Goal: Find specific fact: Find contact information

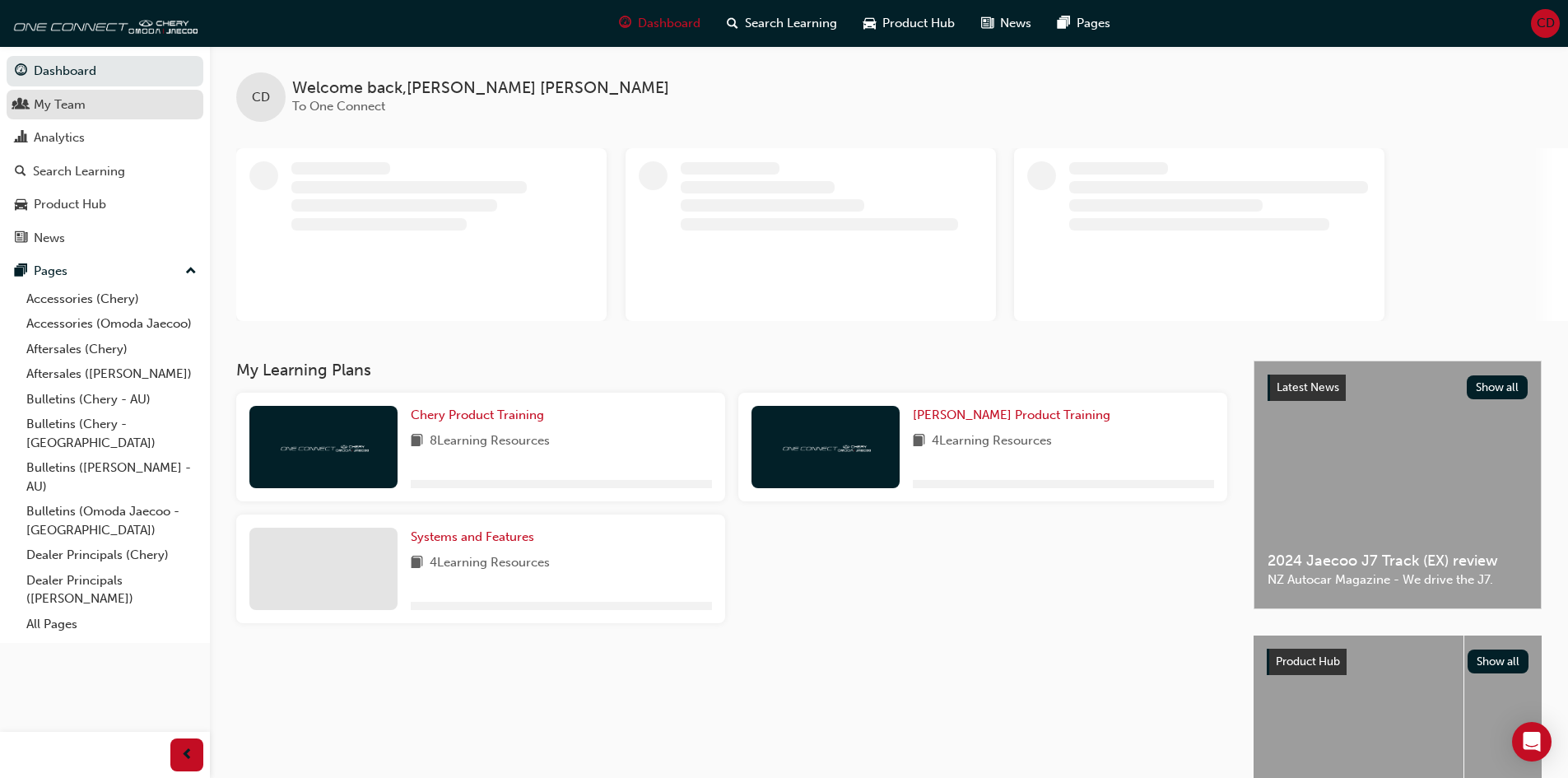
click at [89, 99] on div "My Team" at bounding box center [104, 104] width 180 height 20
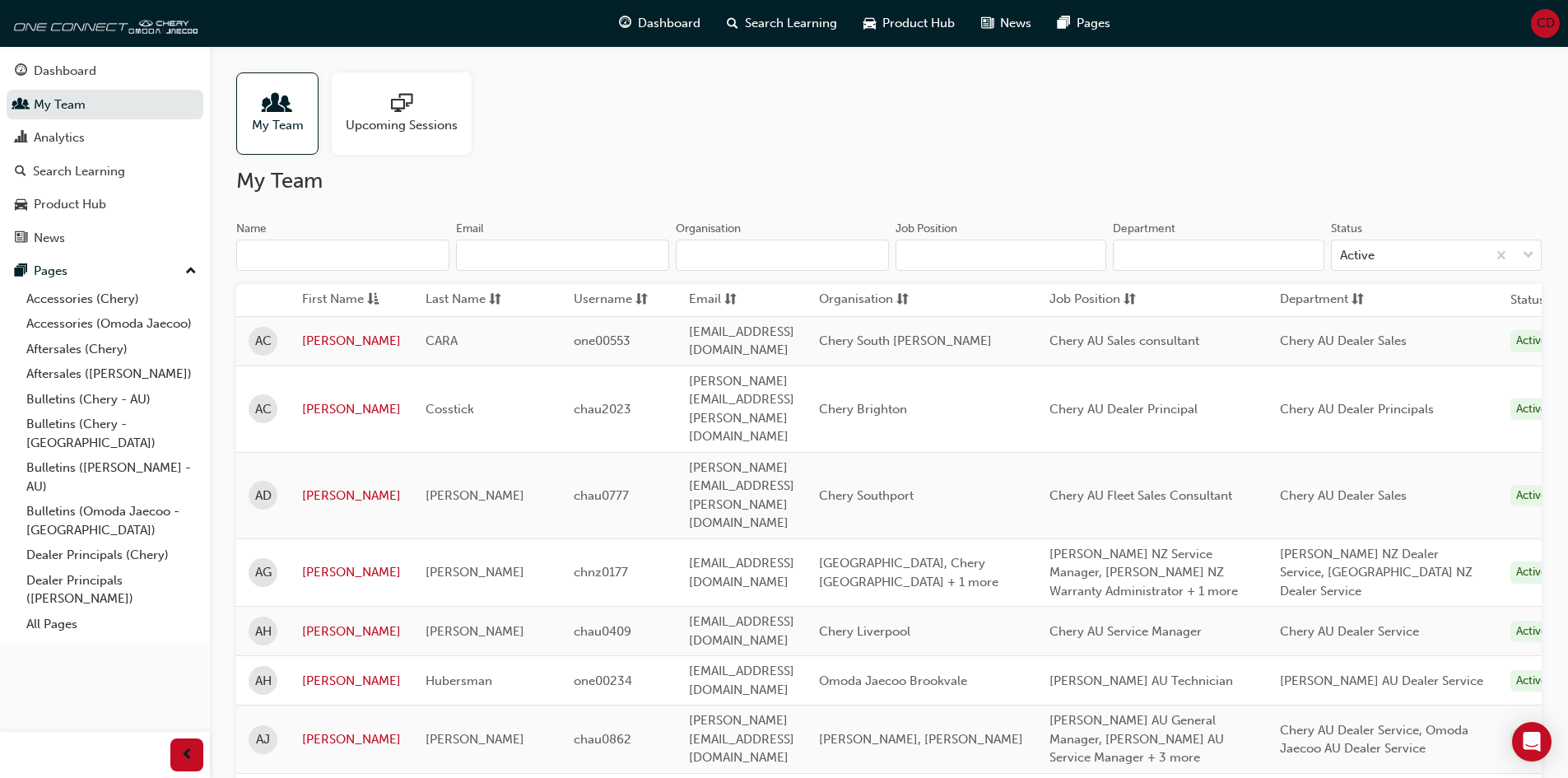
click at [346, 264] on input "Name" at bounding box center [343, 255] width 213 height 31
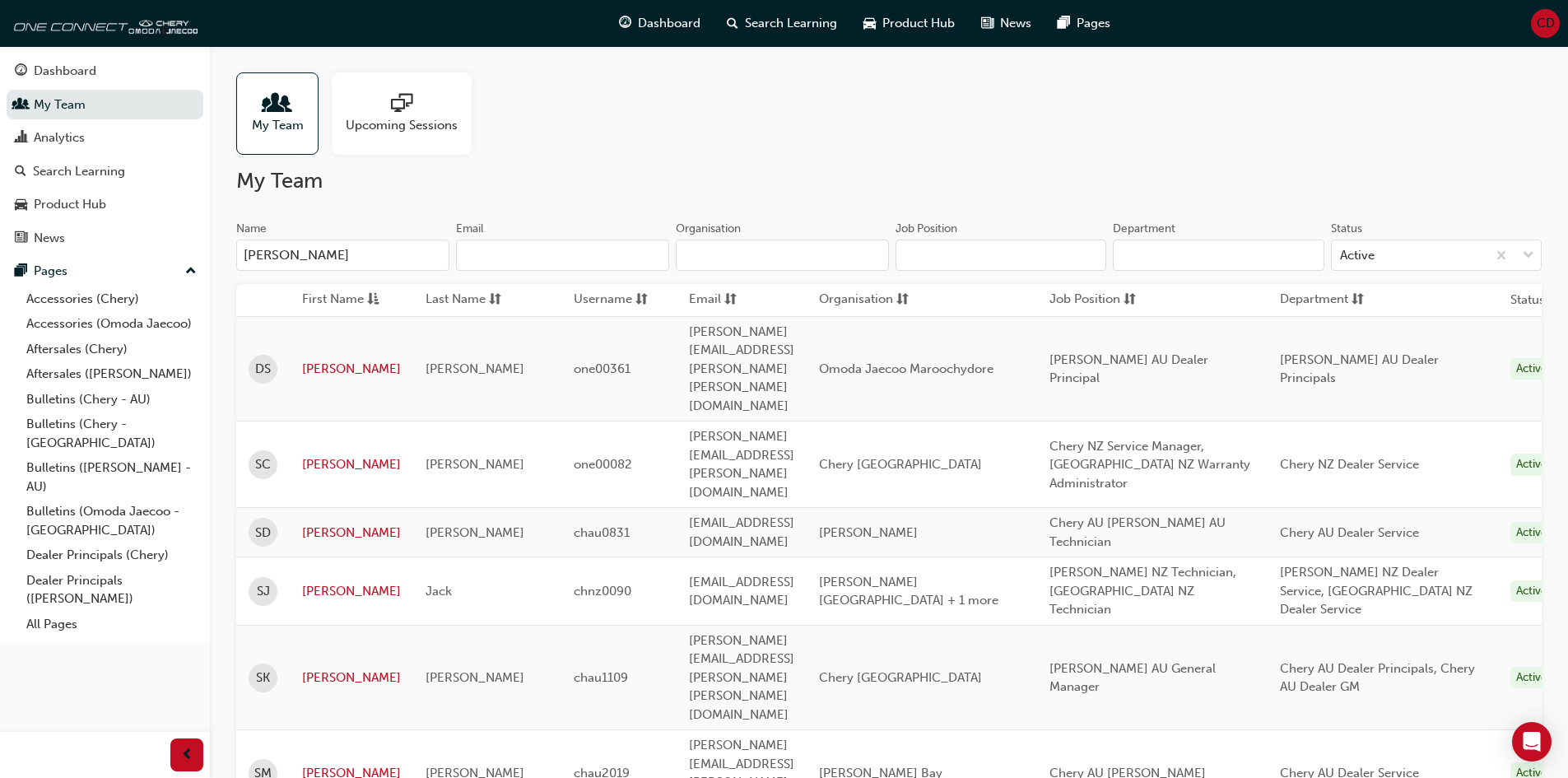
click at [306, 265] on input "[PERSON_NAME]" at bounding box center [343, 255] width 213 height 31
click at [359, 254] on input "[PERSON_NAME]" at bounding box center [343, 255] width 213 height 31
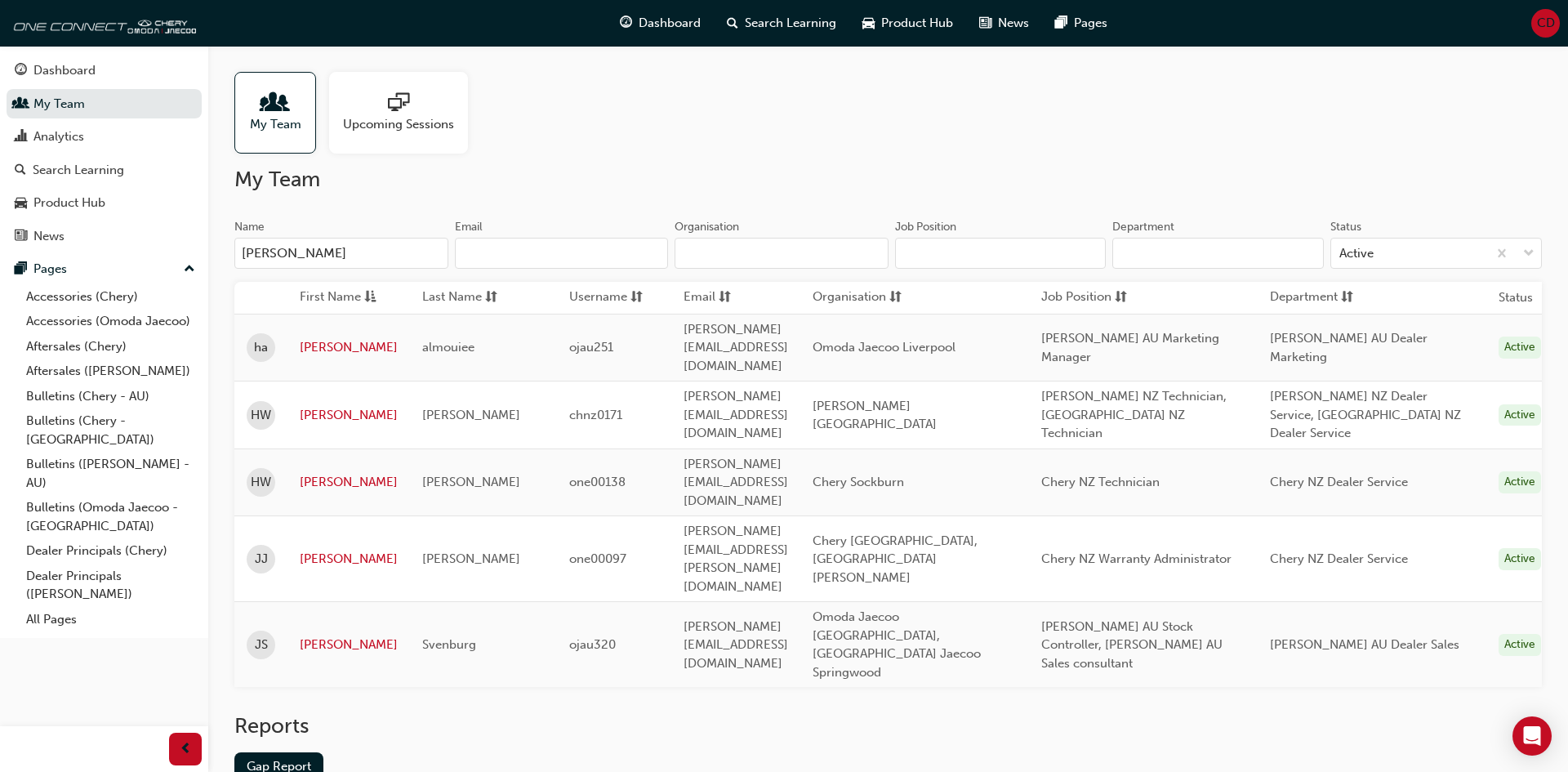
type input "[PERSON_NAME]"
click at [323, 406] on link "[PERSON_NAME]" at bounding box center [348, 415] width 98 height 18
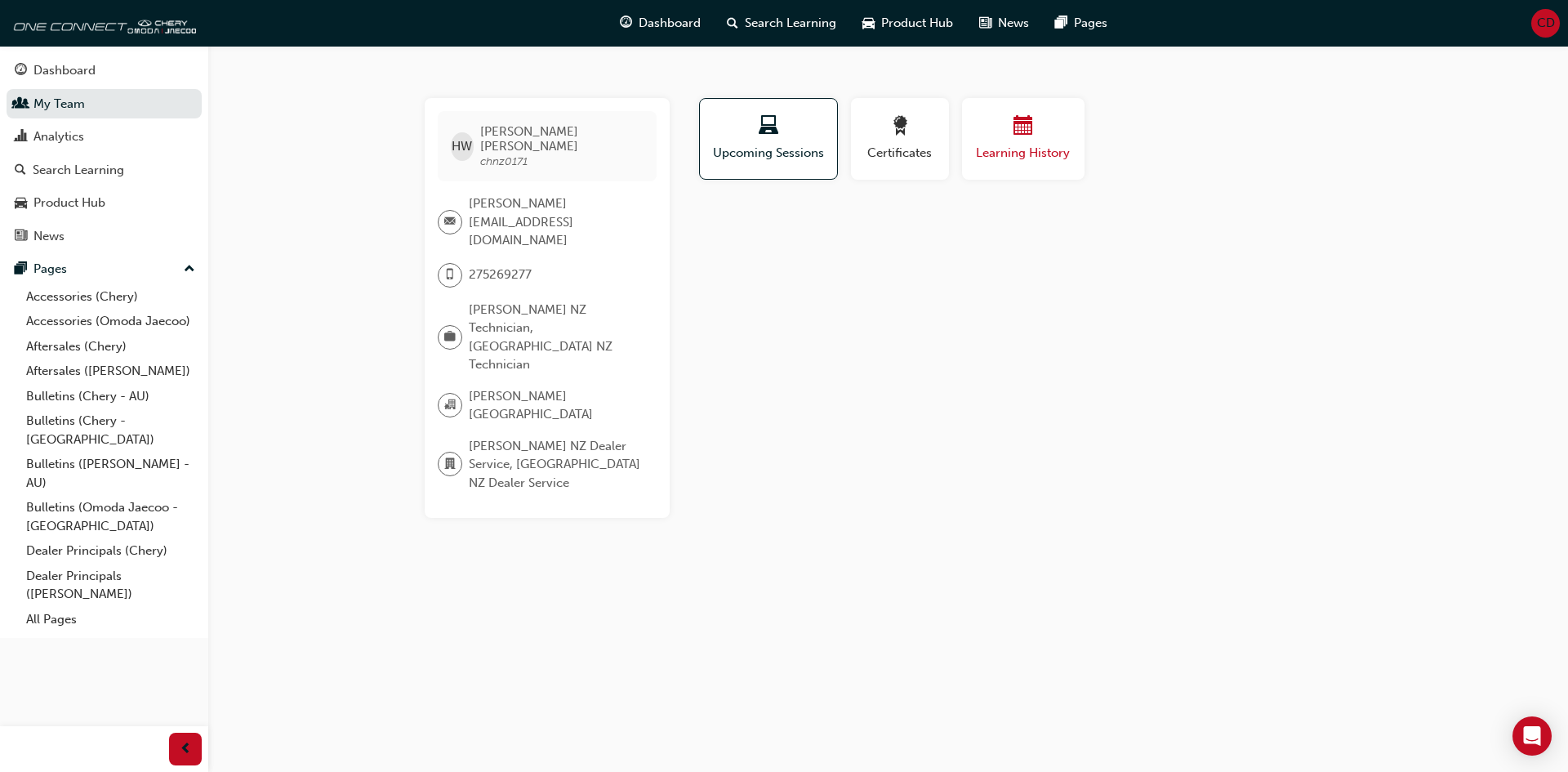
click at [1041, 150] on span "Learning History" at bounding box center [1023, 153] width 98 height 18
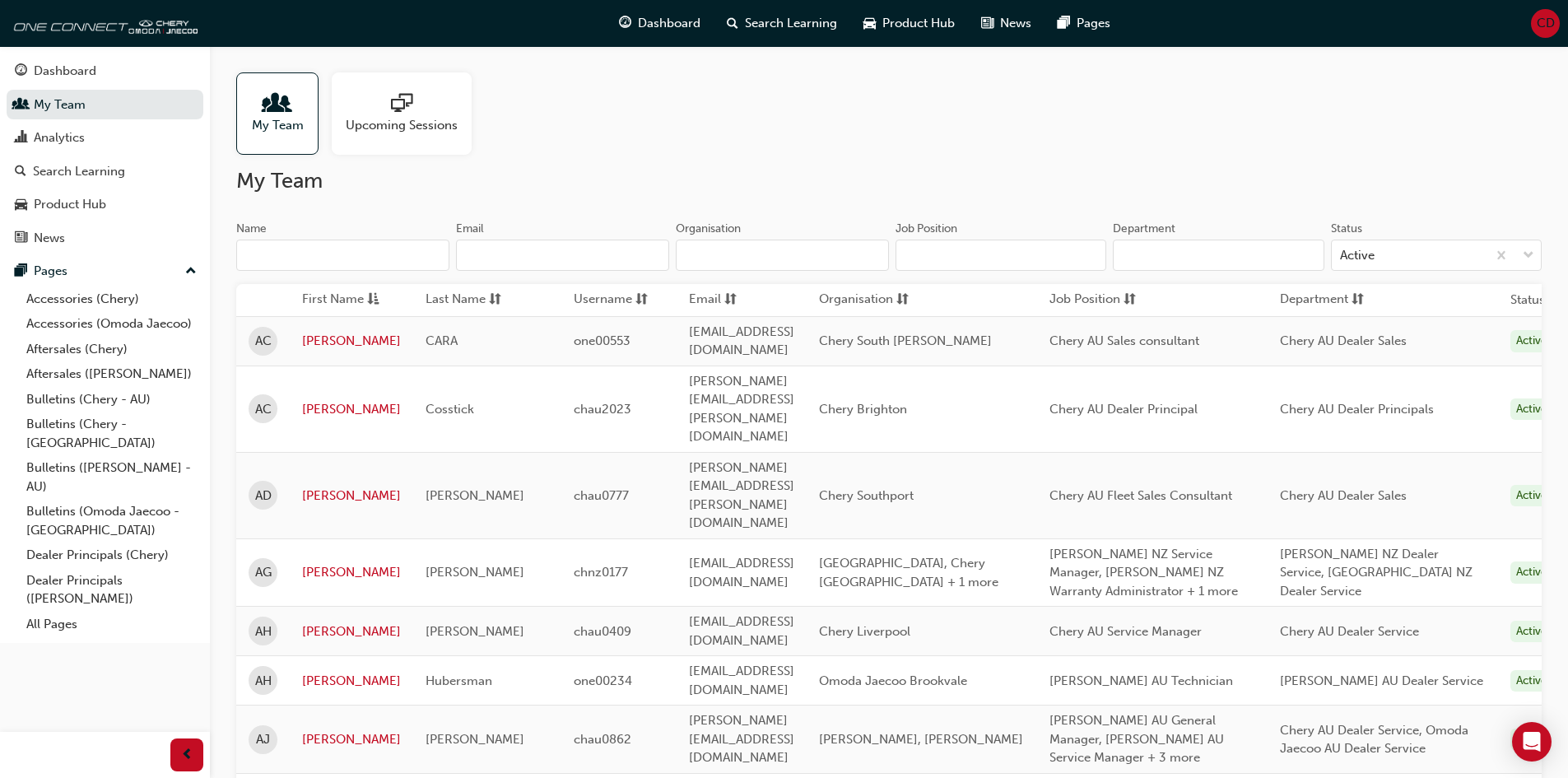
click at [340, 253] on input "Name" at bounding box center [343, 255] width 213 height 31
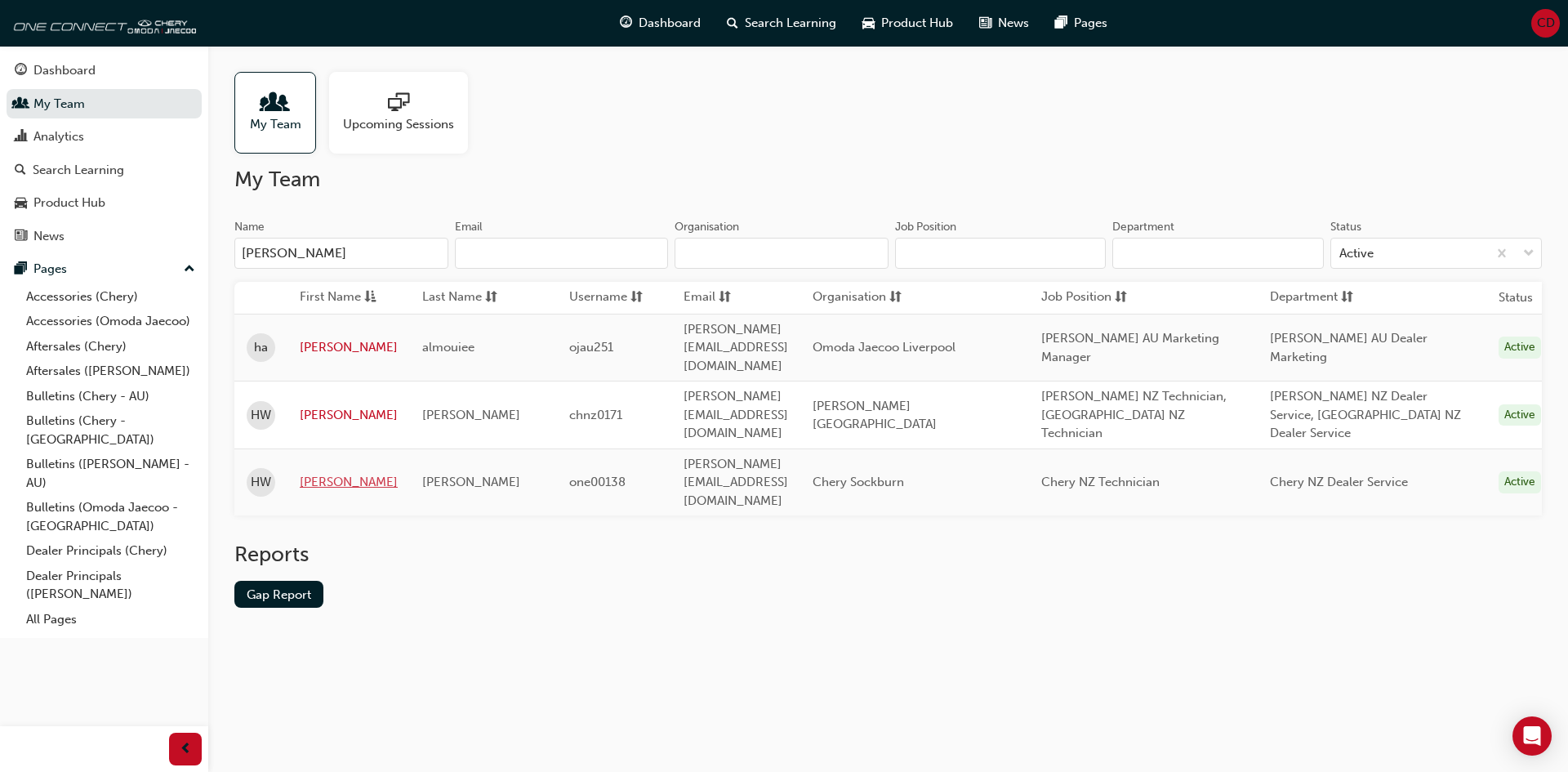
type input "[PERSON_NAME]"
click at [334, 473] on link "[PERSON_NAME]" at bounding box center [348, 482] width 98 height 18
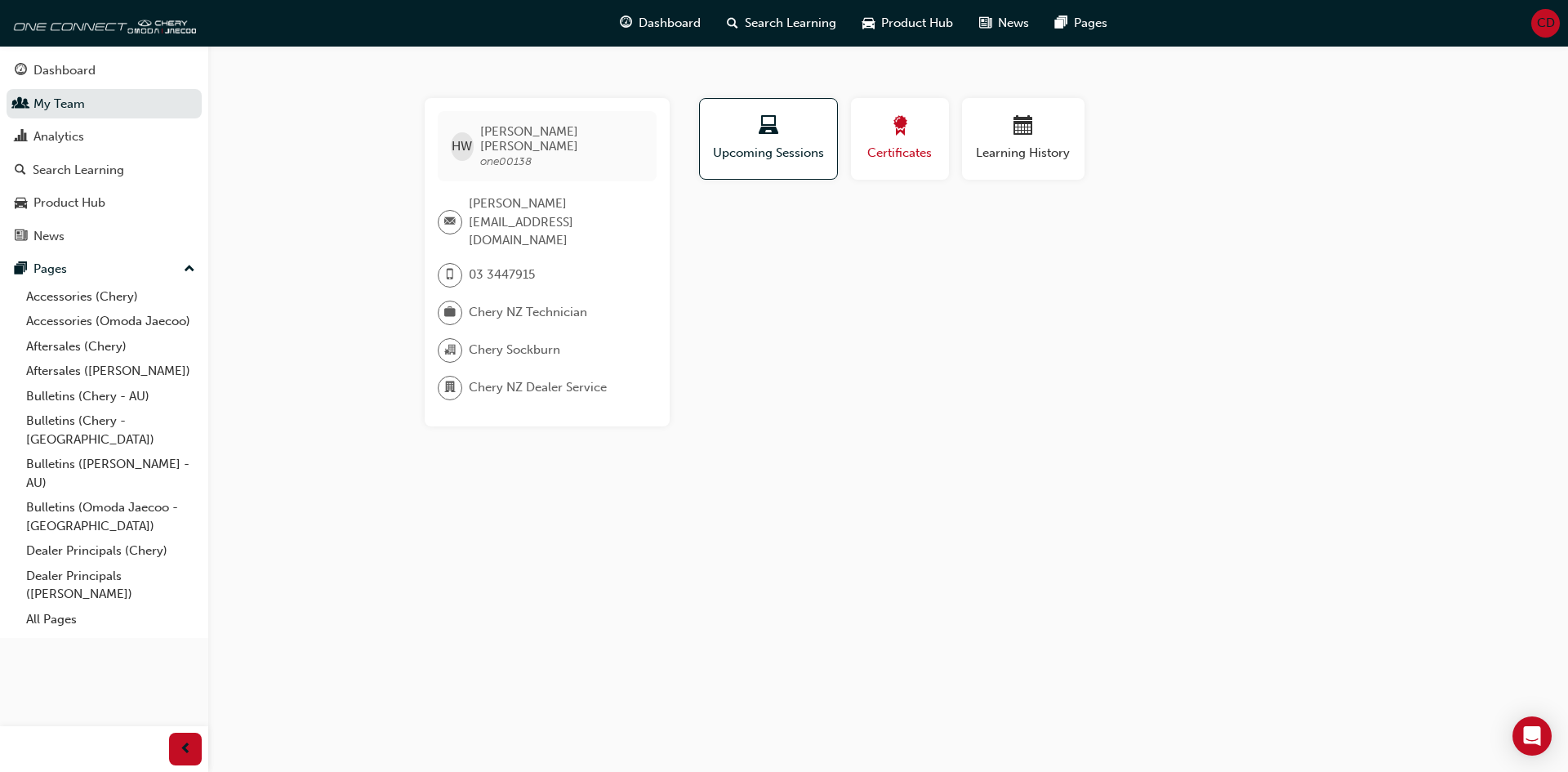
drag, startPoint x: 913, startPoint y: 129, endPoint x: 925, endPoint y: 129, distance: 12.0
click at [915, 129] on div "button" at bounding box center [900, 129] width 73 height 26
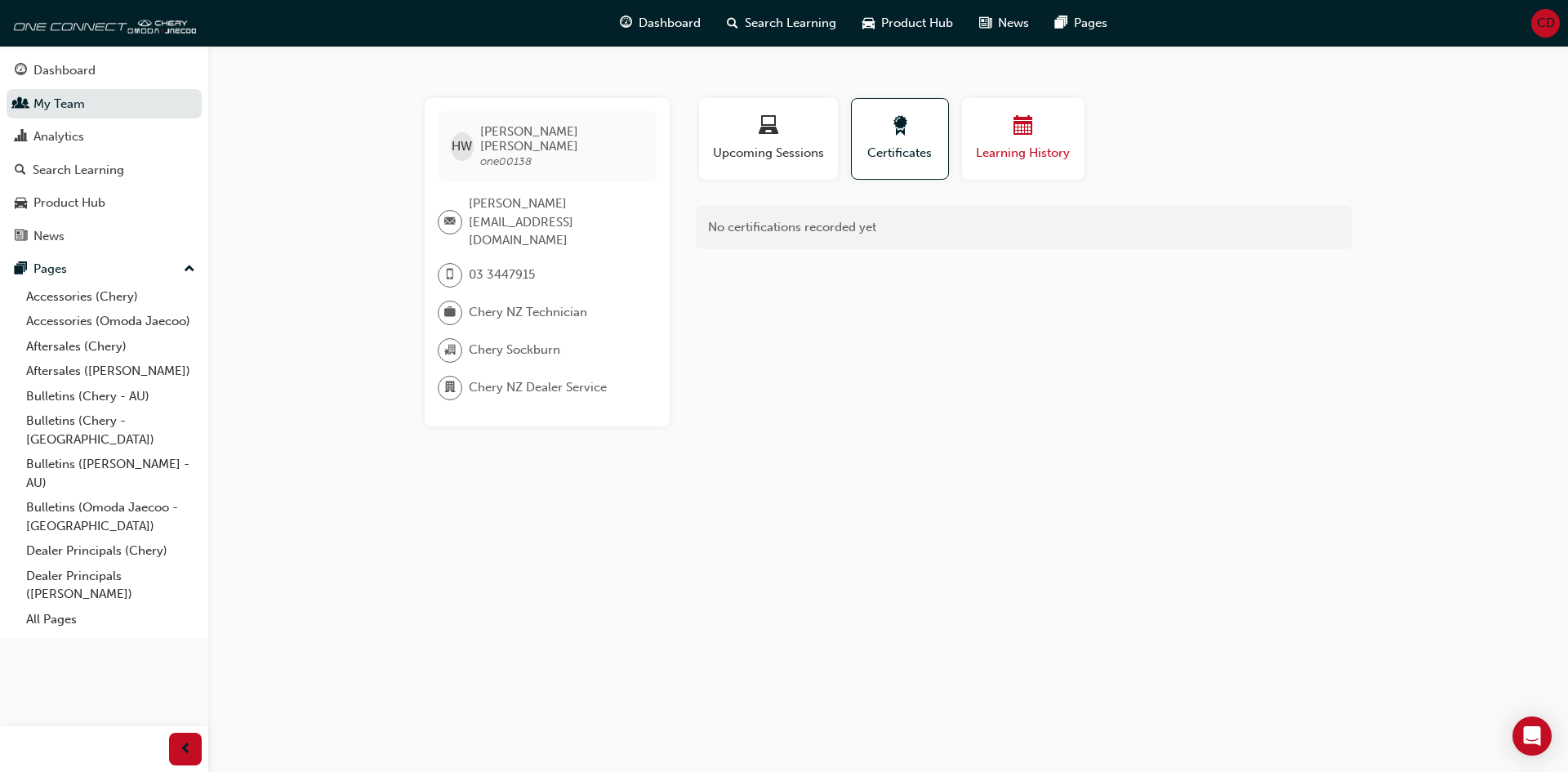
click at [994, 133] on div "button" at bounding box center [1023, 129] width 98 height 26
click at [922, 136] on div "button" at bounding box center [900, 129] width 73 height 26
click at [803, 139] on div "button" at bounding box center [768, 129] width 115 height 26
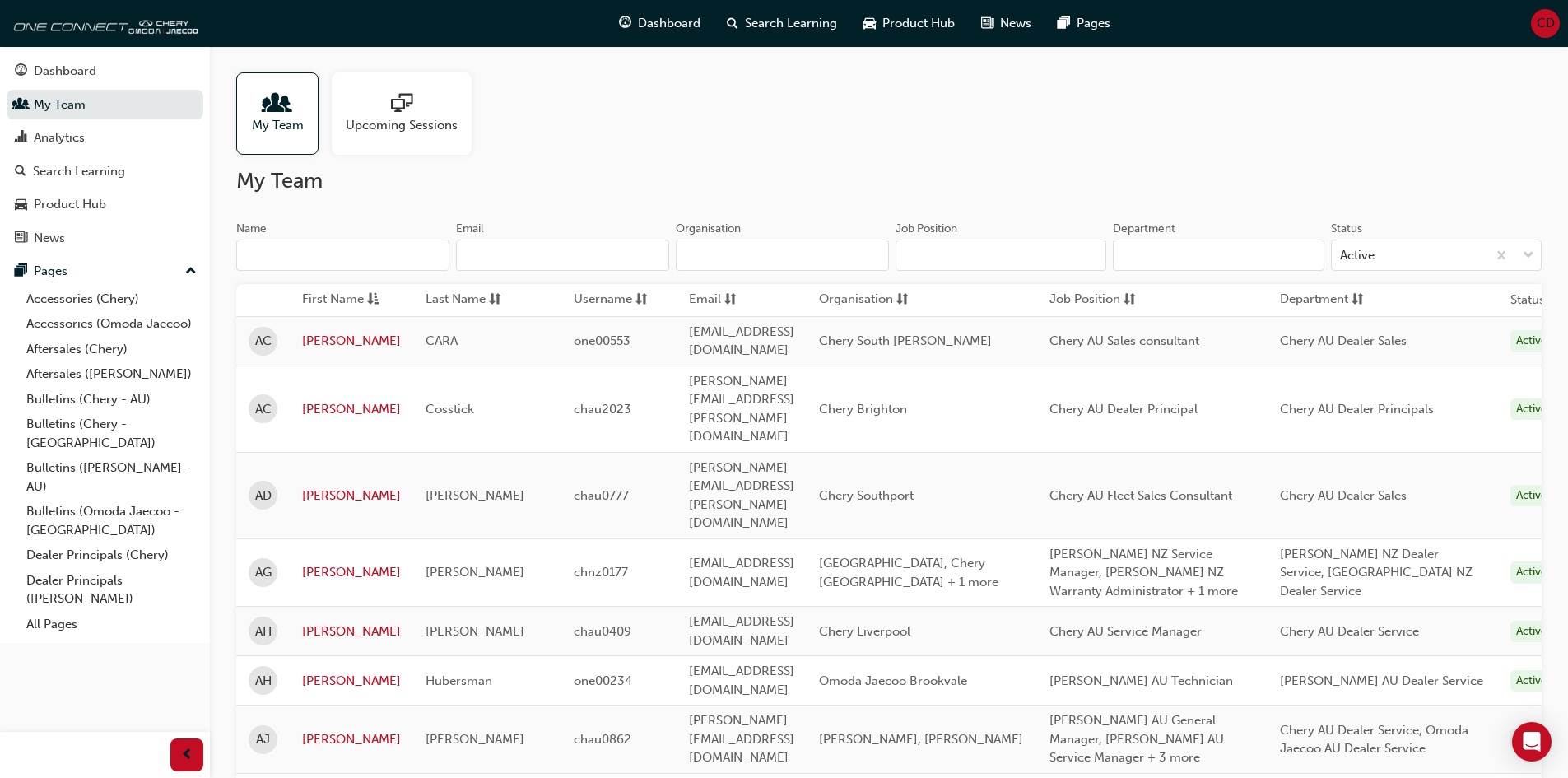
click at [344, 255] on input "Name" at bounding box center [343, 255] width 213 height 31
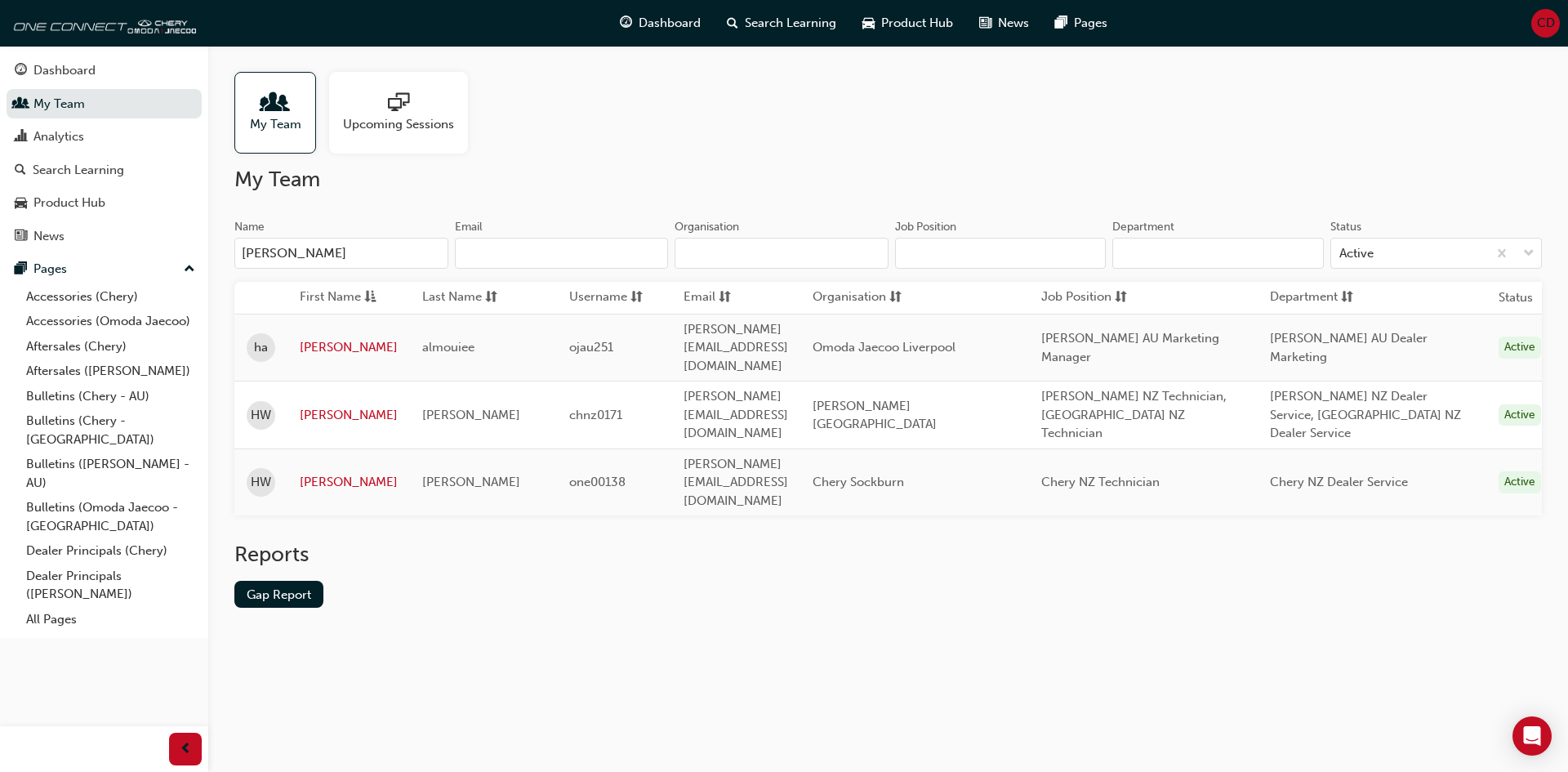
type input "[PERSON_NAME]"
click at [437, 255] on input "[PERSON_NAME]" at bounding box center [341, 253] width 214 height 31
click at [422, 254] on input "[PERSON_NAME]" at bounding box center [341, 253] width 214 height 31
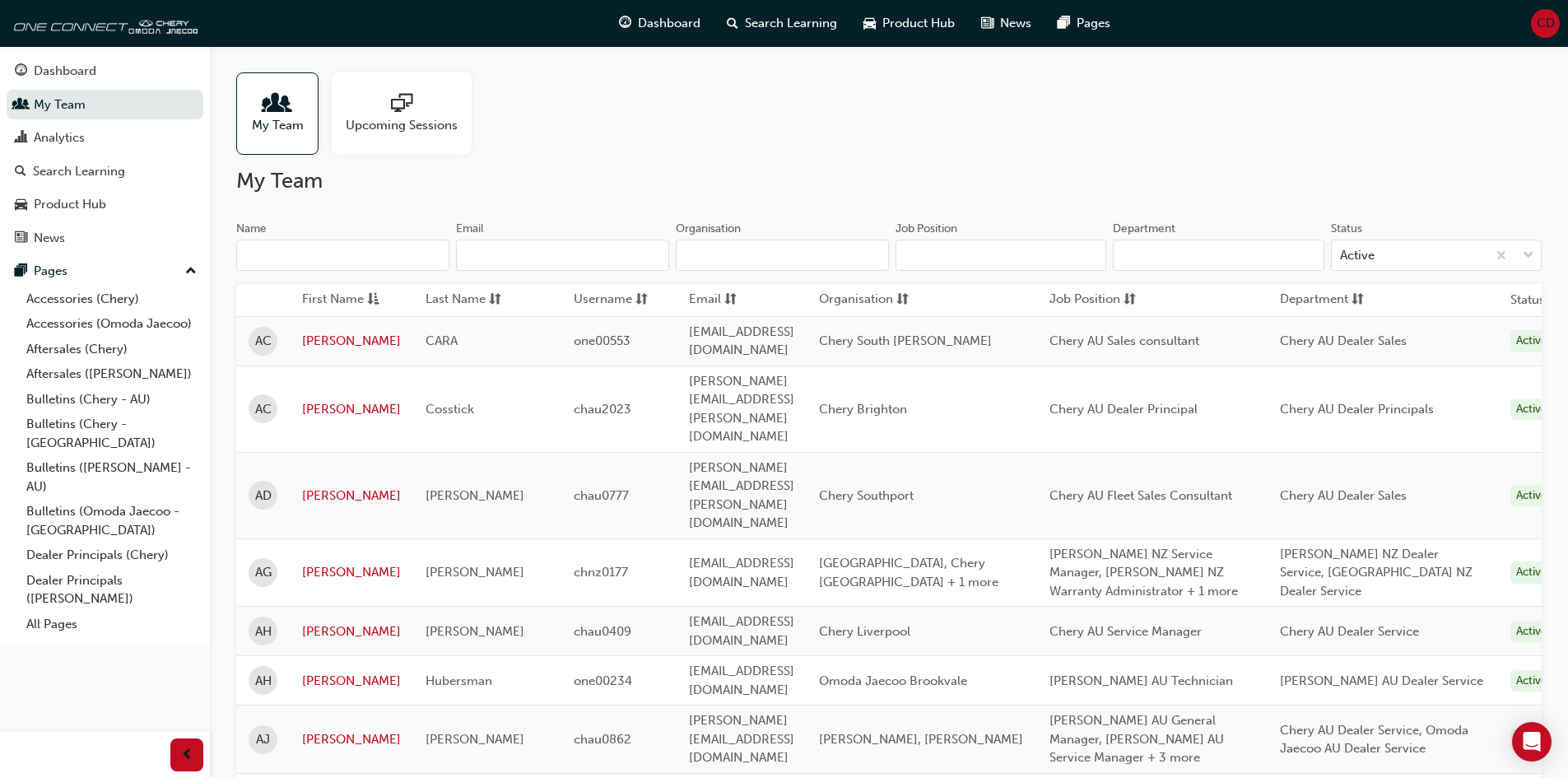
click at [537, 260] on input "Email" at bounding box center [562, 255] width 213 height 31
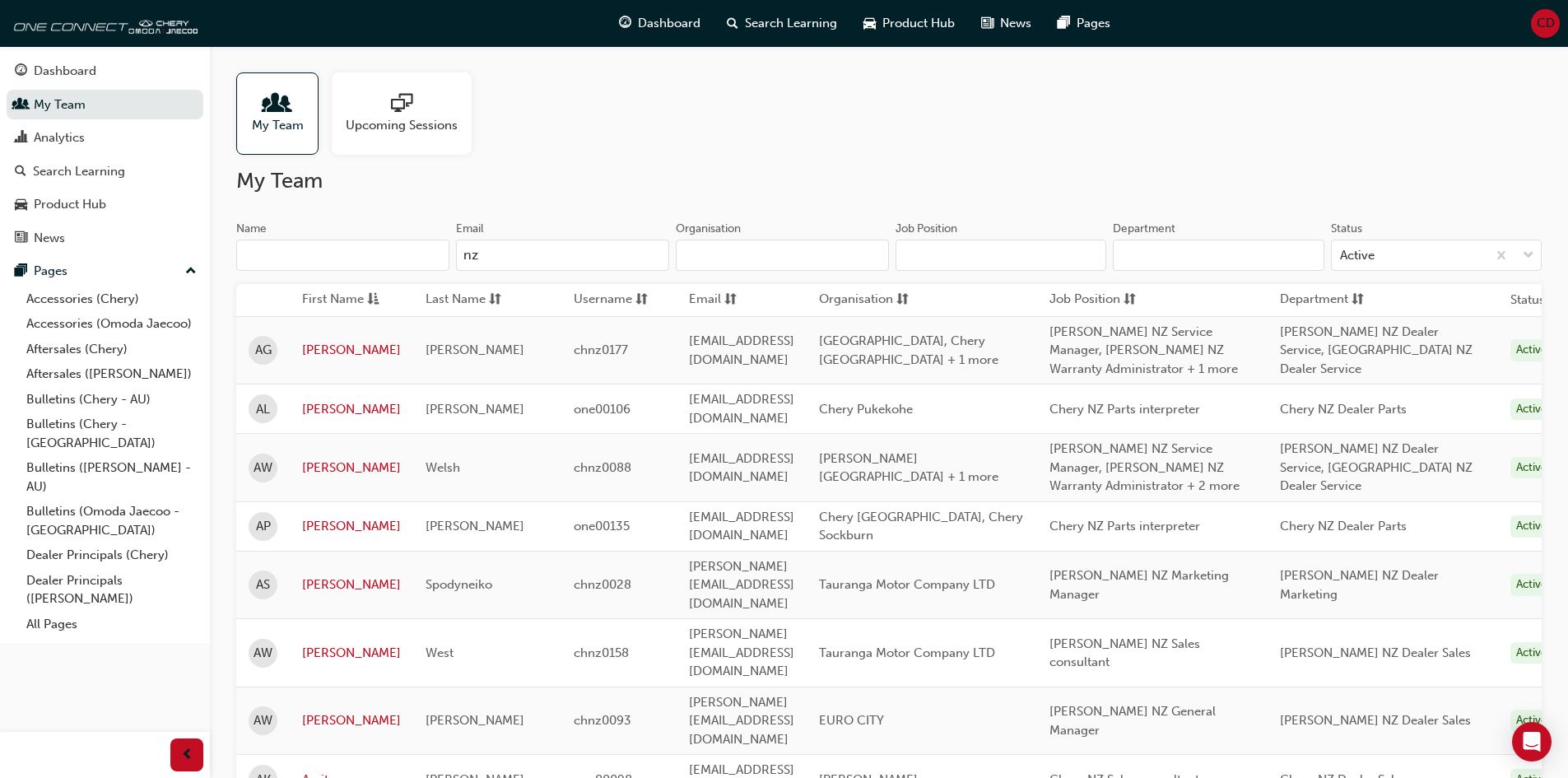
scroll to position [82, 0]
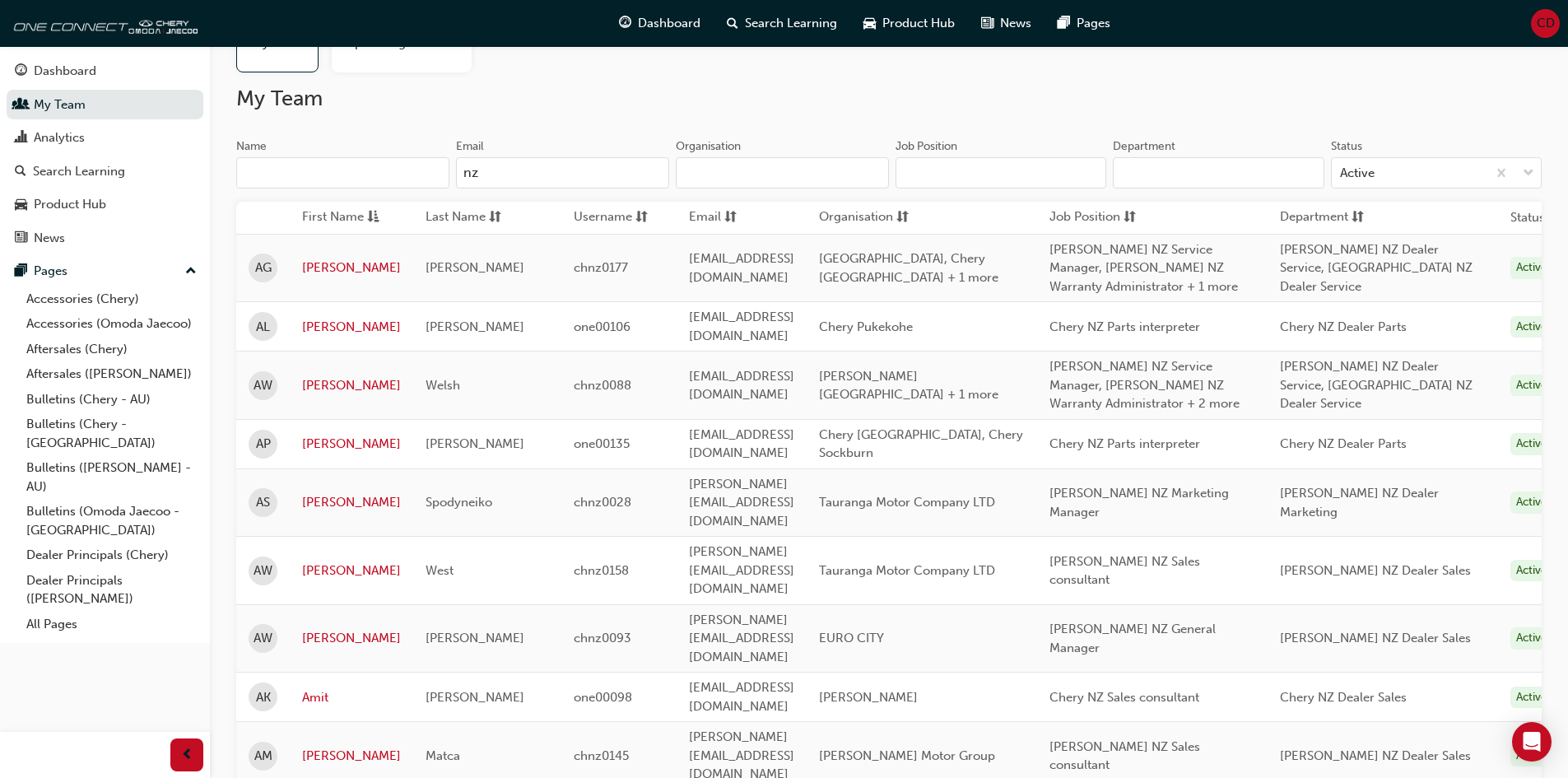
type input "nz"
click at [365, 178] on input "Name" at bounding box center [343, 173] width 213 height 31
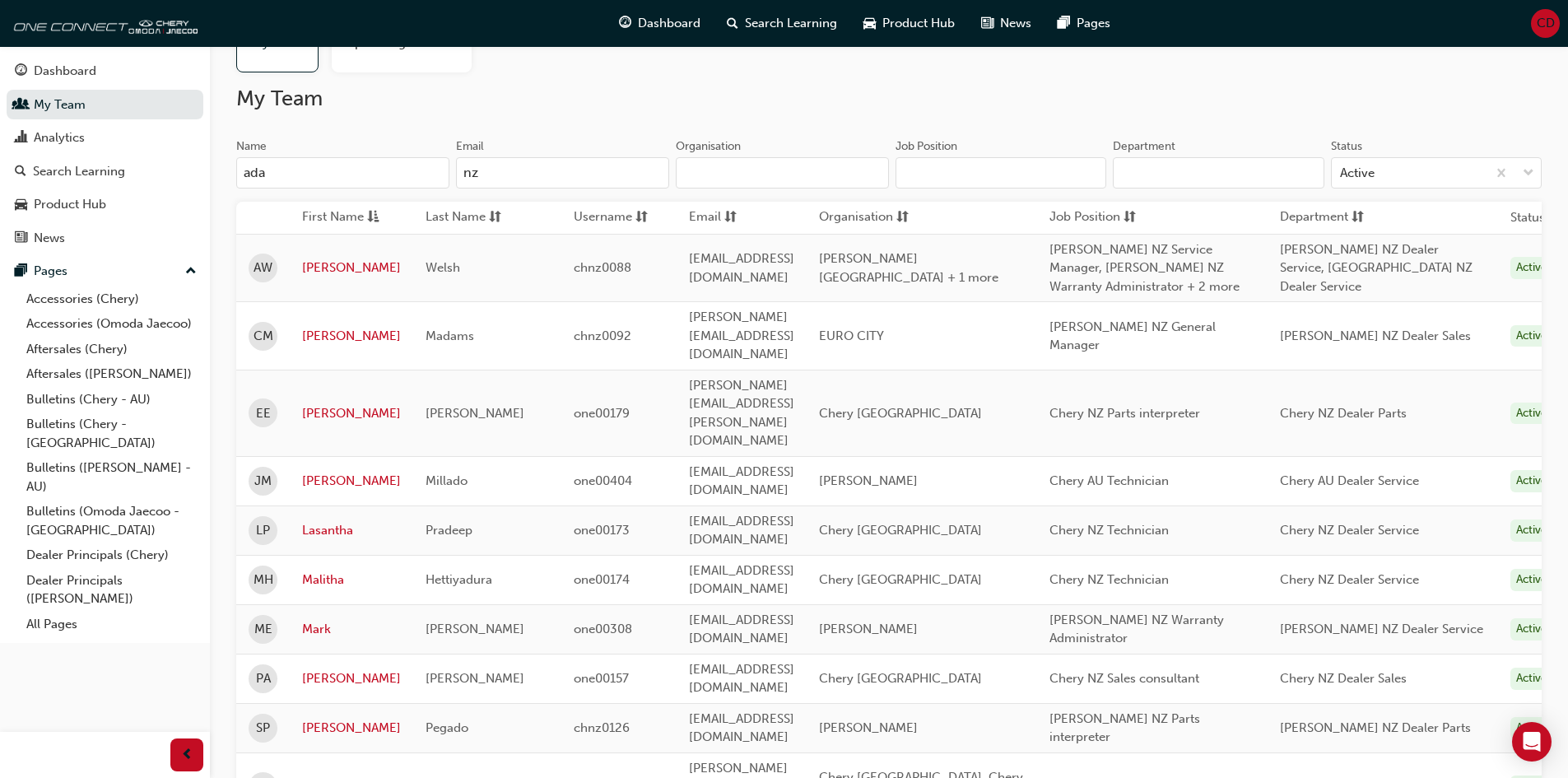
scroll to position [0, 0]
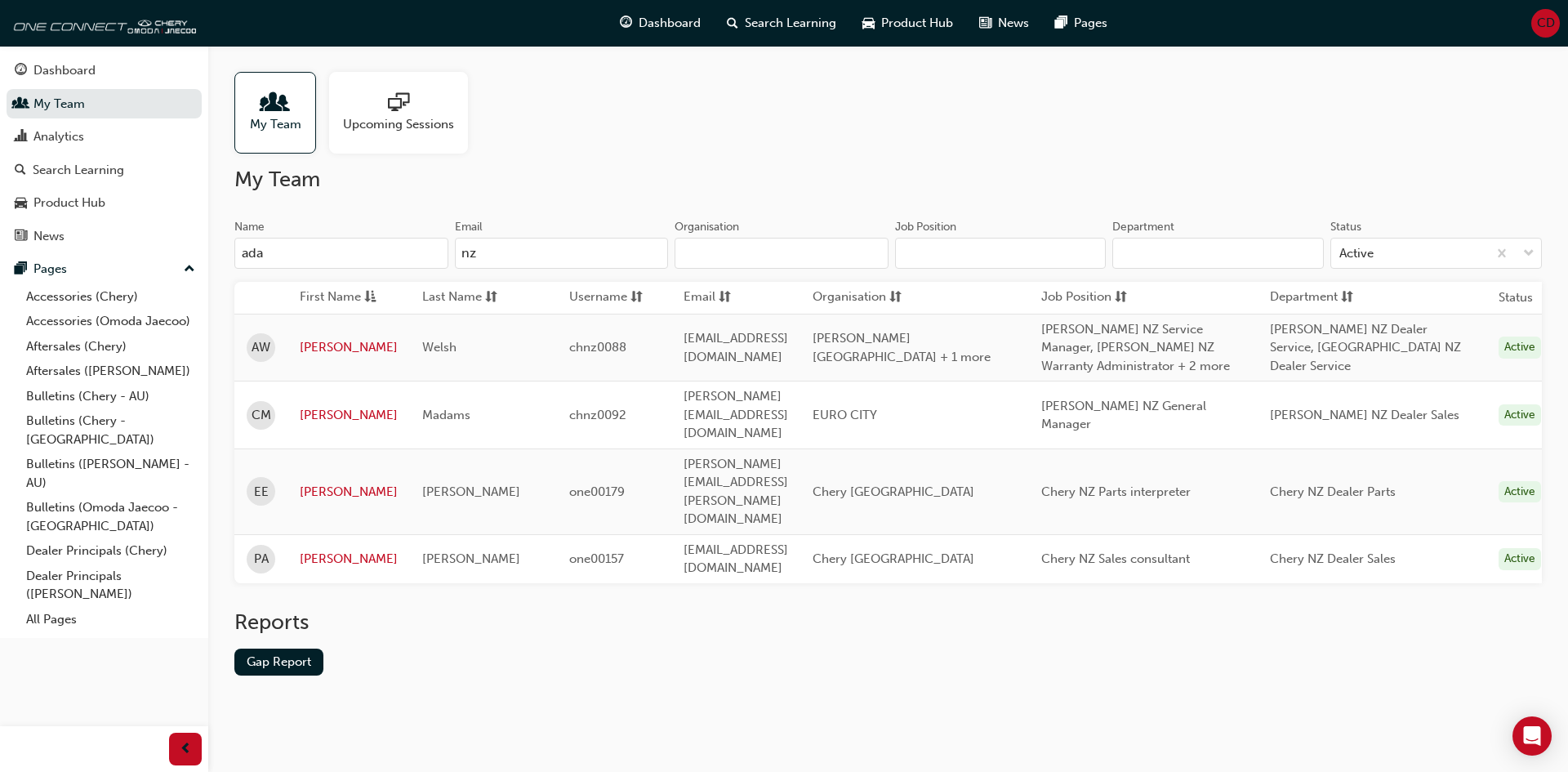
type input "[PERSON_NAME]"
drag, startPoint x: 312, startPoint y: 259, endPoint x: 230, endPoint y: 253, distance: 82.2
click at [230, 253] on div "My Team Upcoming Sessions My Team Name [PERSON_NAME] Email nz Organisation Job …" at bounding box center [888, 387] width 1360 height 682
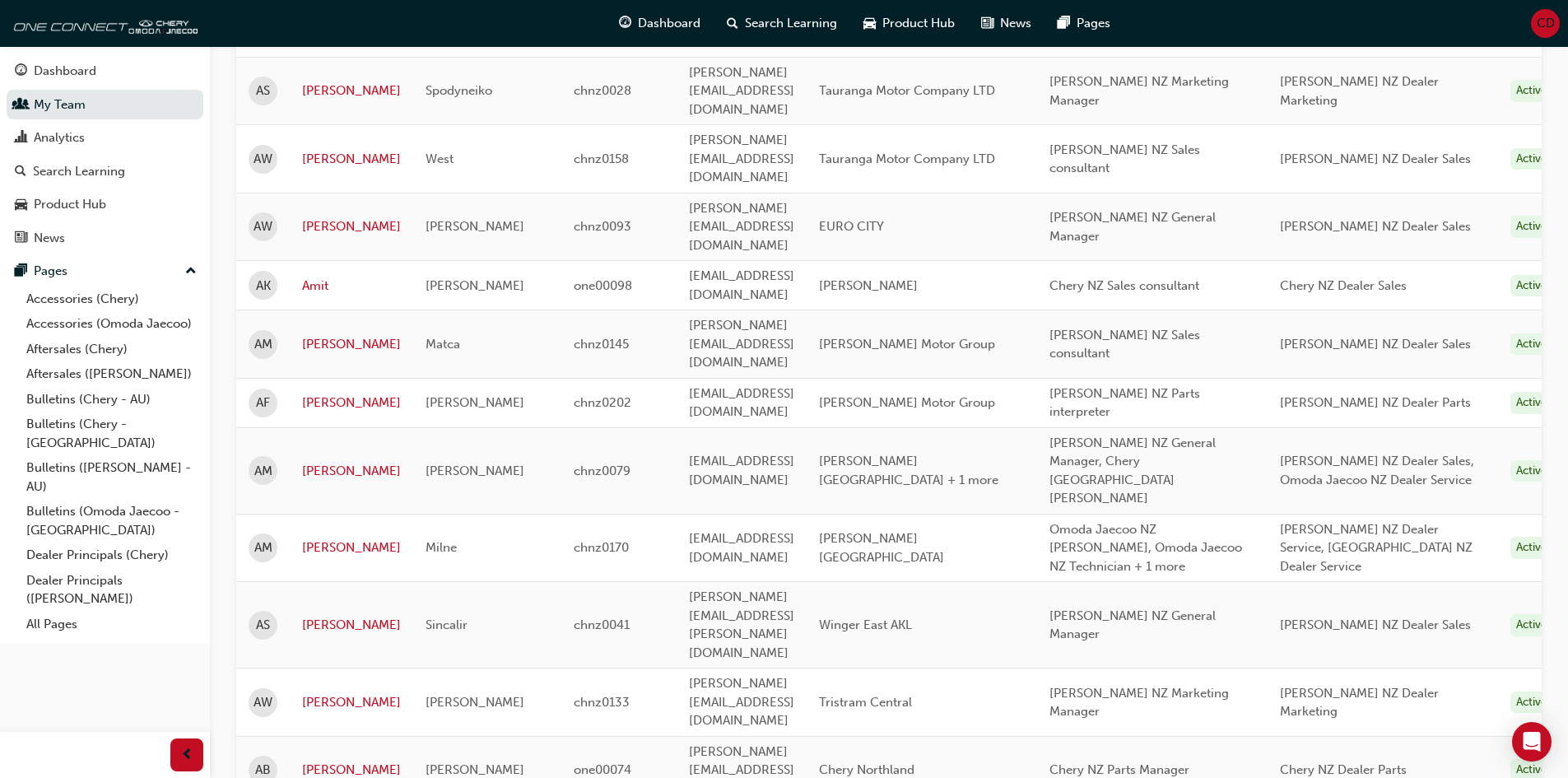
scroll to position [577, 0]
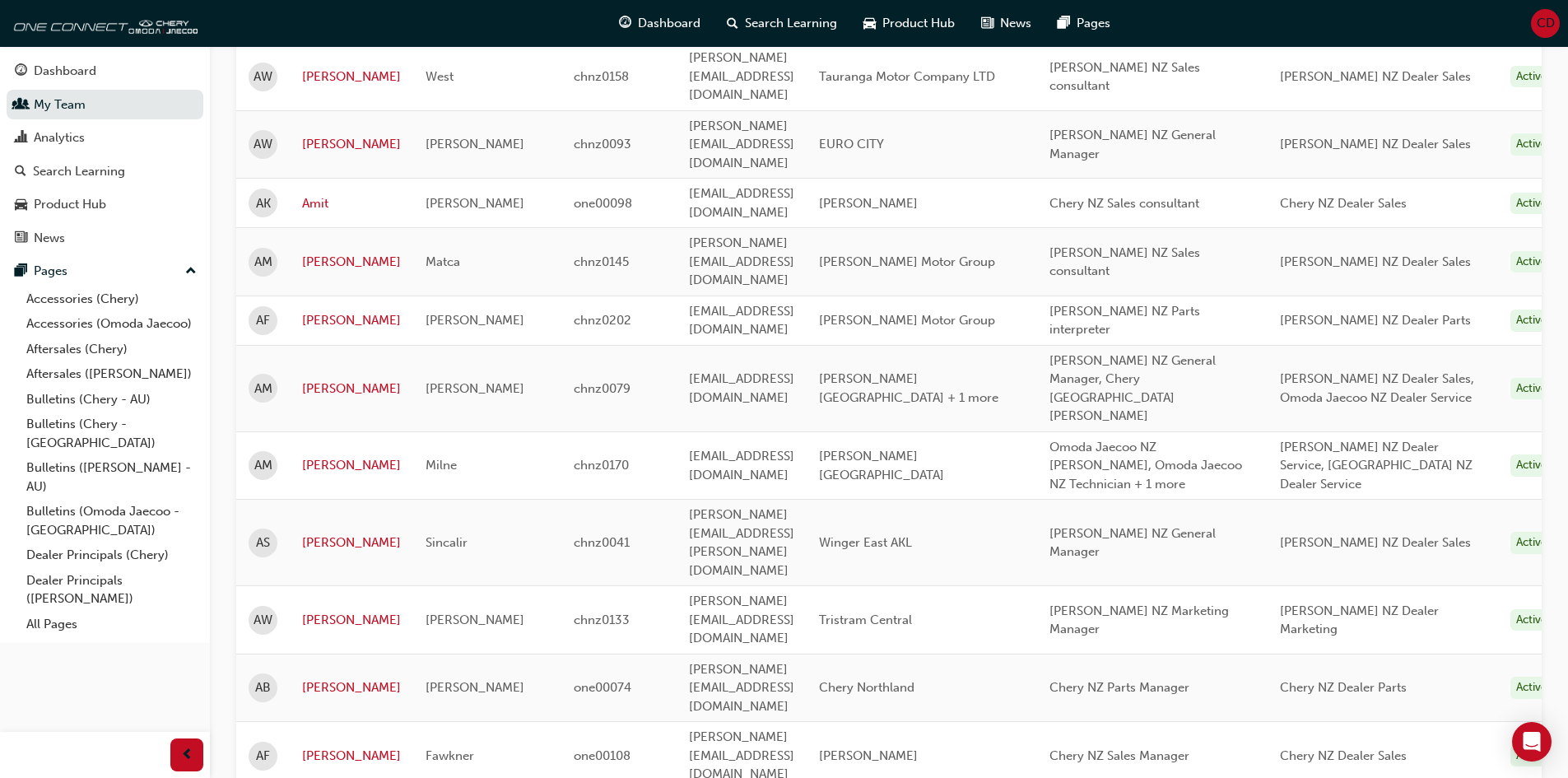
drag, startPoint x: 564, startPoint y: 632, endPoint x: 600, endPoint y: 633, distance: 36.0
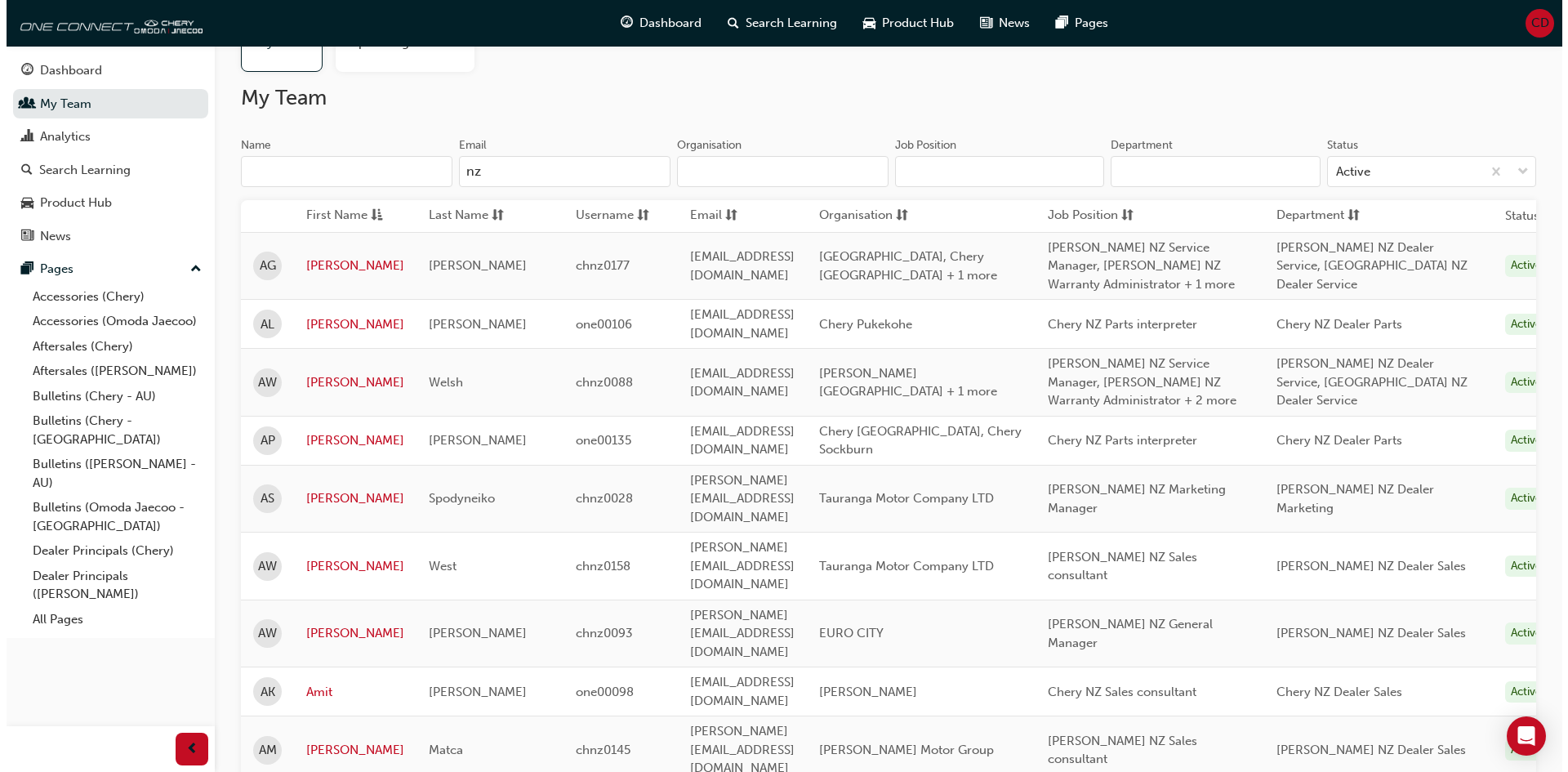
scroll to position [0, 0]
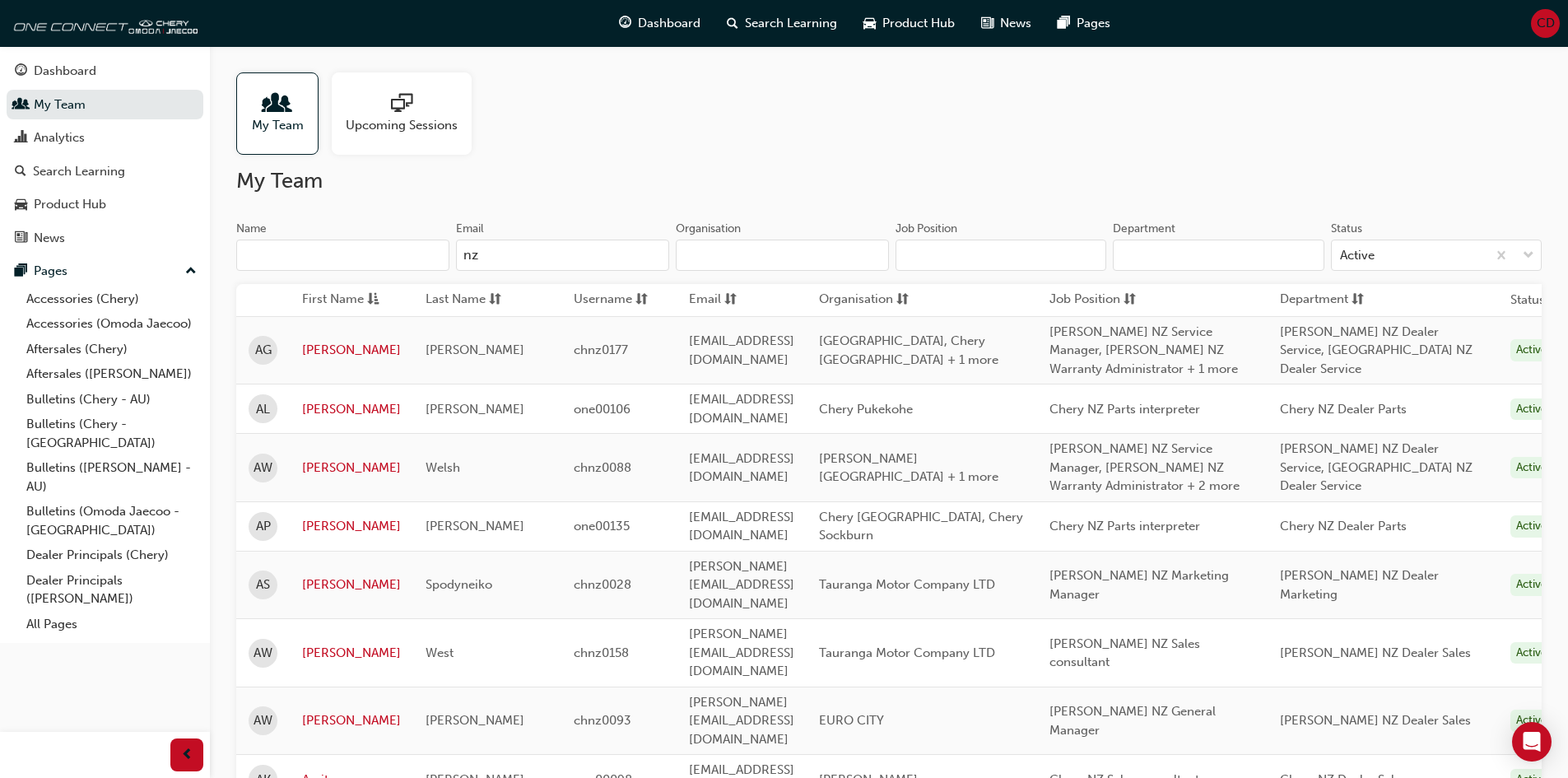
click at [398, 256] on input "Name" at bounding box center [343, 255] width 213 height 31
click at [497, 249] on input "nz" at bounding box center [562, 255] width 213 height 31
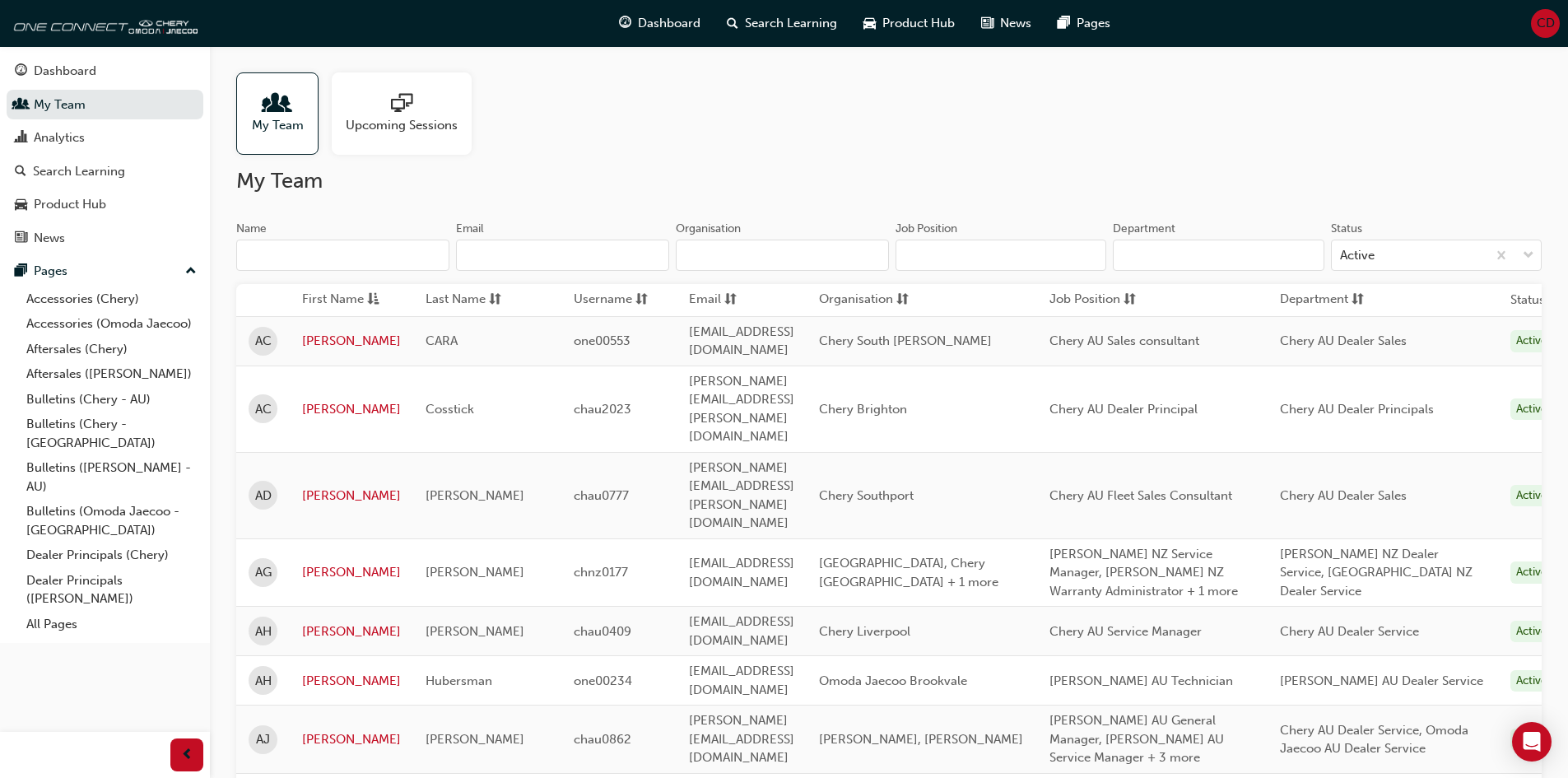
click at [272, 256] on input "Name" at bounding box center [343, 255] width 213 height 31
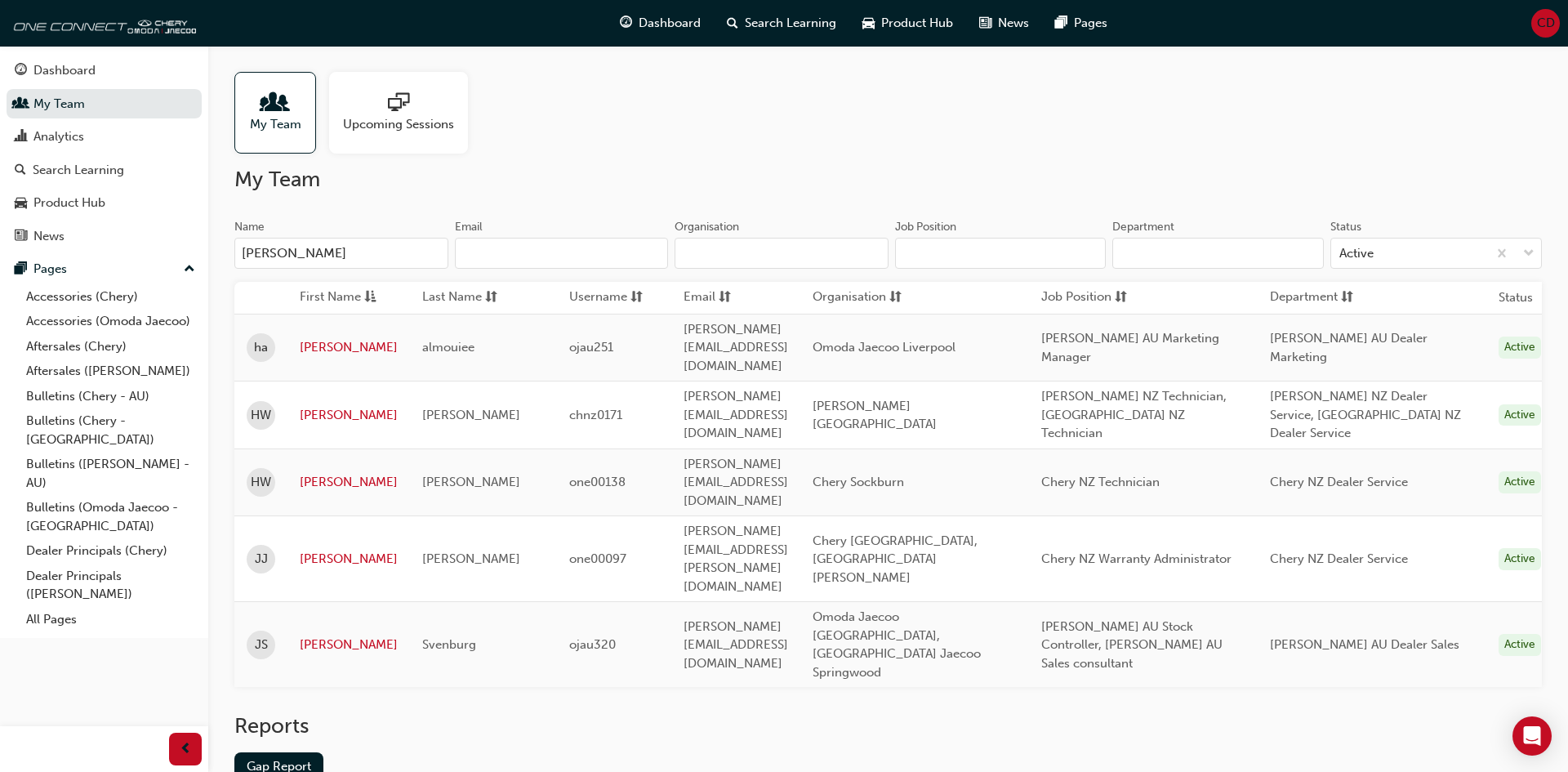
type input "[PERSON_NAME]"
click at [416, 251] on input "[PERSON_NAME]" at bounding box center [341, 253] width 214 height 31
drag, startPoint x: 881, startPoint y: 384, endPoint x: 658, endPoint y: 390, distance: 223.1
click at [658, 390] on tr "HW [PERSON_NAME] chnz0171 [PERSON_NAME][EMAIL_ADDRESS][DOMAIN_NAME] [PERSON_NAM…" at bounding box center [895, 415] width 1322 height 68
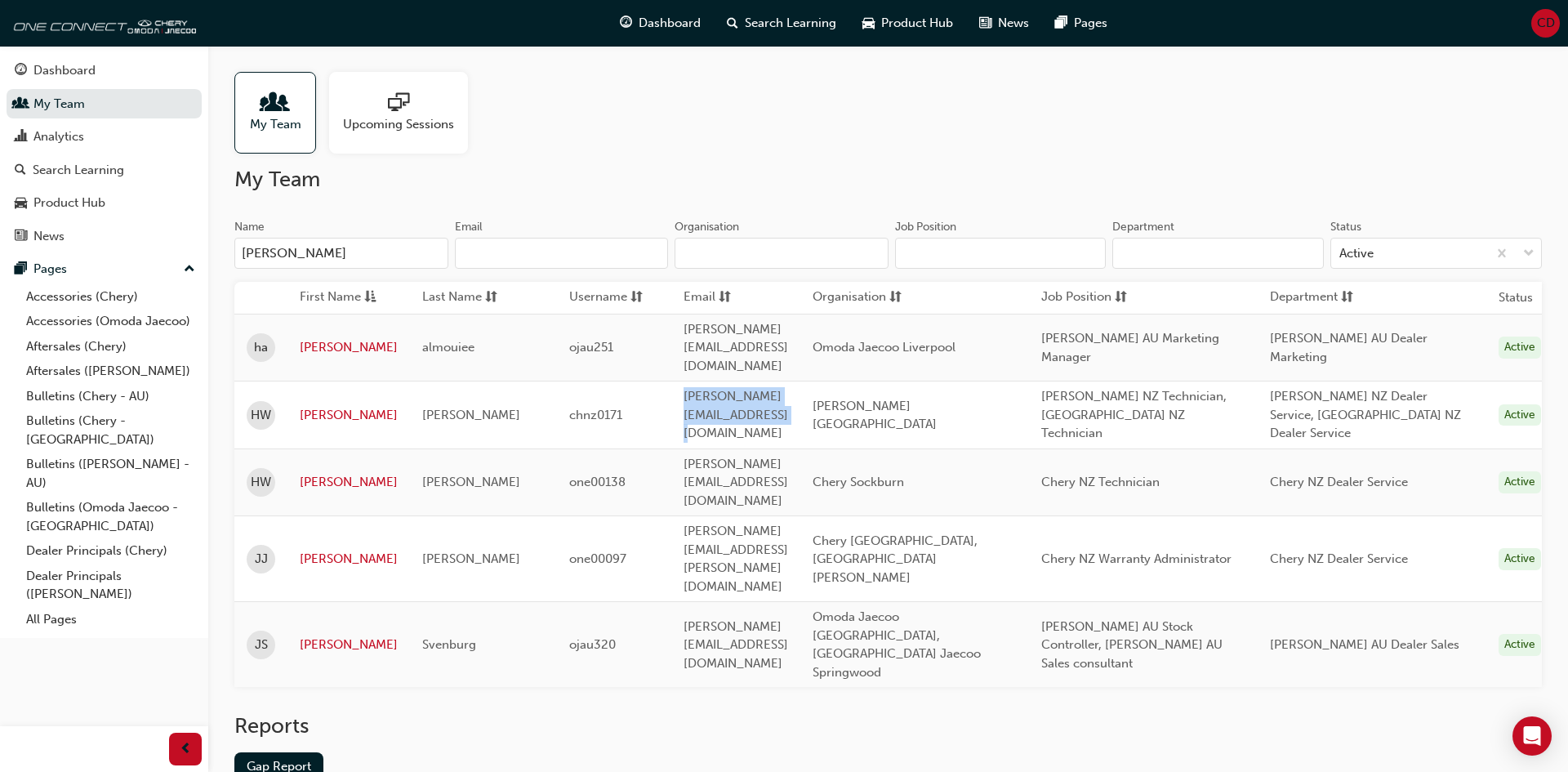
copy tr "[PERSON_NAME][EMAIL_ADDRESS][DOMAIN_NAME]"
click at [800, 602] on td "[PERSON_NAME][EMAIL_ADDRESS][DOMAIN_NAME]" at bounding box center [736, 645] width 129 height 86
